Goal: Task Accomplishment & Management: Manage account settings

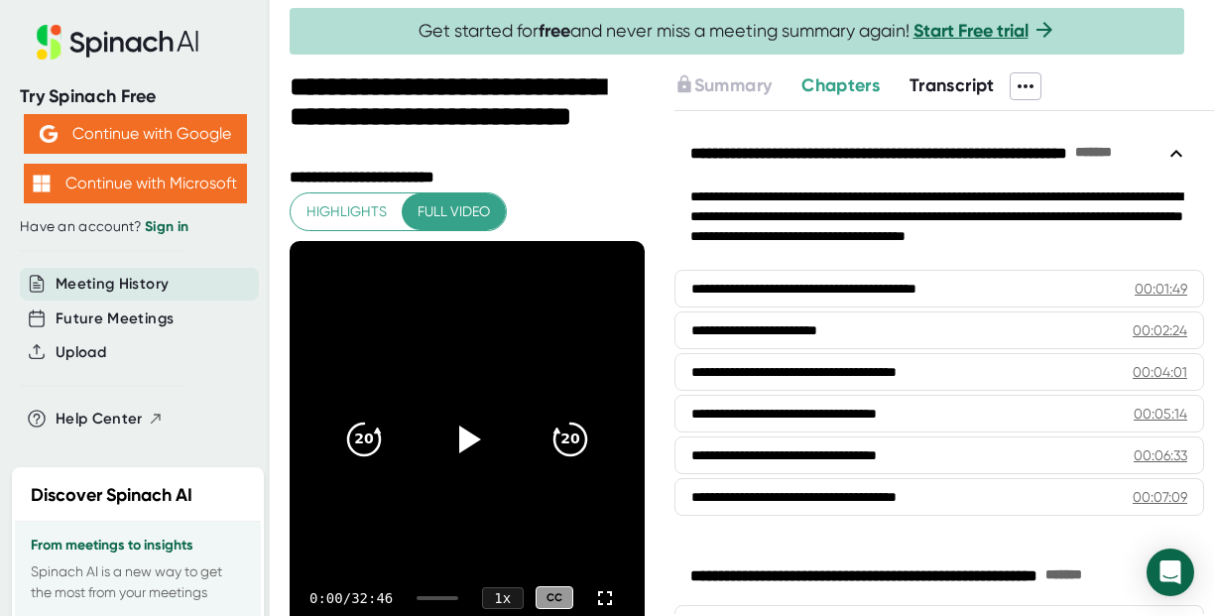
click at [162, 228] on link "Sign in" at bounding box center [167, 226] width 44 height 17
